Goal: Information Seeking & Learning: Learn about a topic

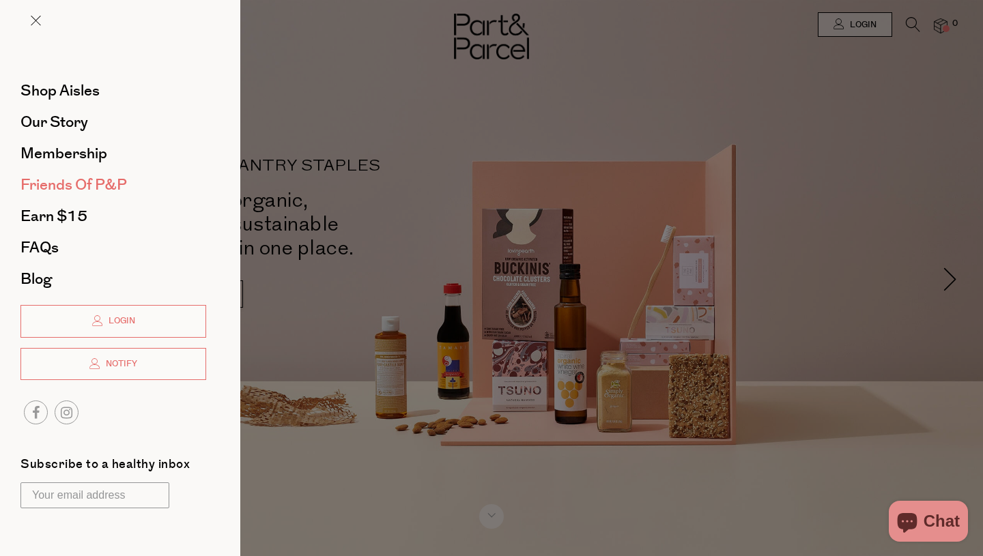
click at [53, 181] on span "Friends of P&P" at bounding box center [73, 185] width 106 height 22
